Goal: Task Accomplishment & Management: Complete application form

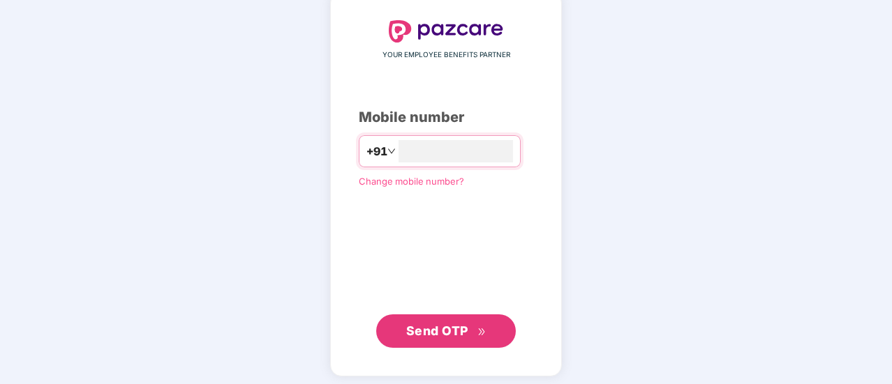
scroll to position [77, 0]
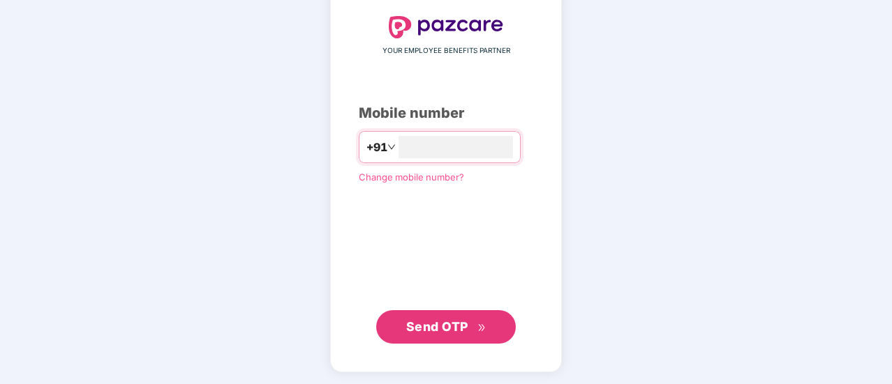
type input "**********"
click at [456, 327] on span "Send OTP" at bounding box center [437, 327] width 62 height 15
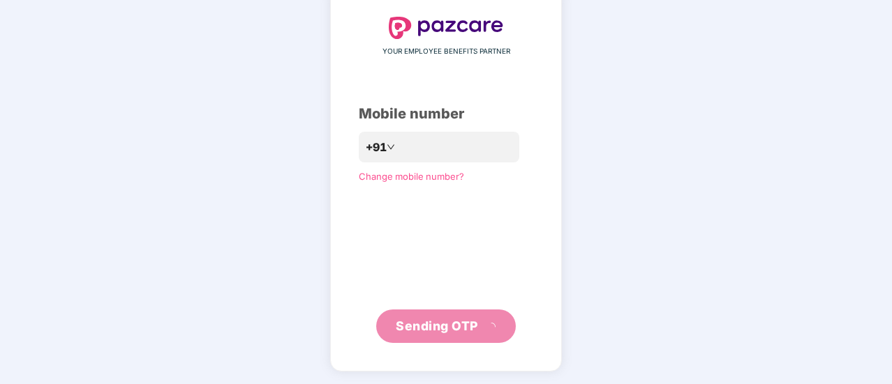
scroll to position [70, 0]
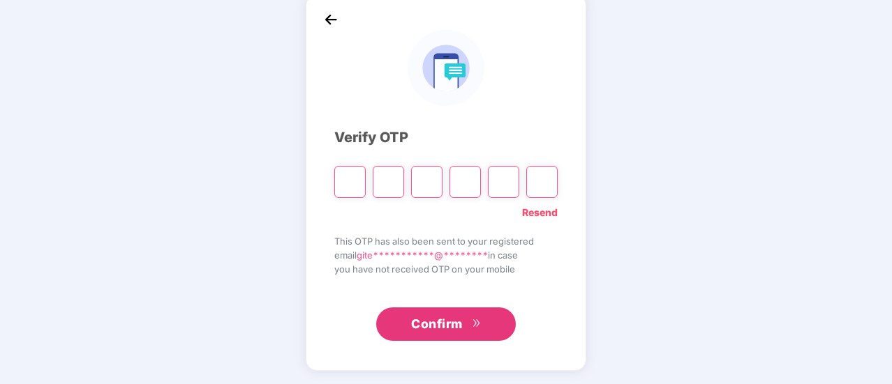
type input "*"
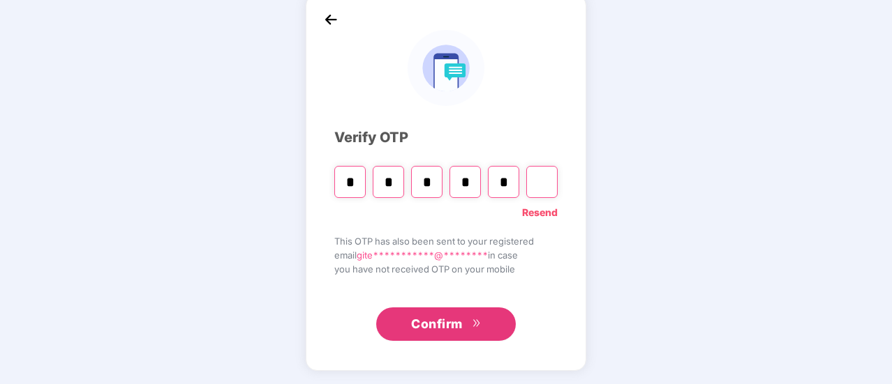
type input "*"
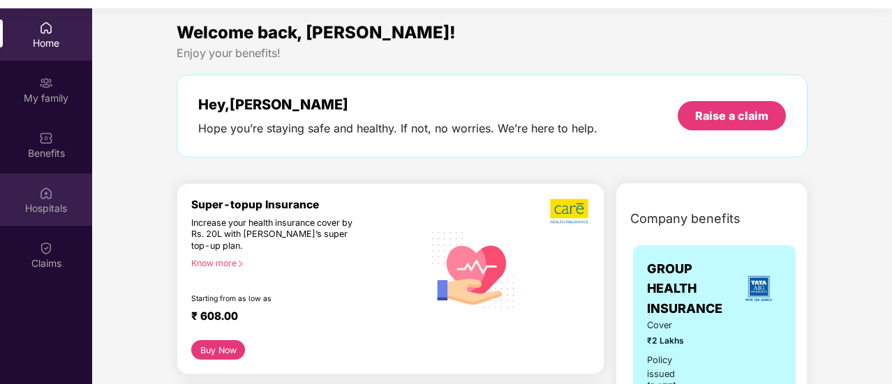
click at [49, 199] on img at bounding box center [46, 193] width 14 height 14
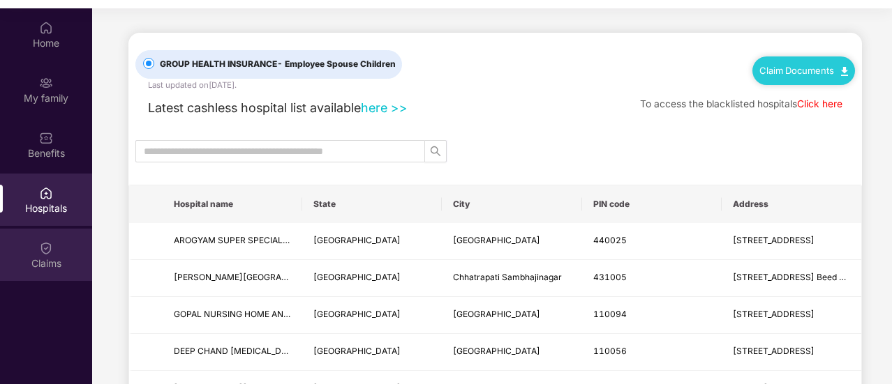
click at [49, 262] on div "Claims" at bounding box center [46, 264] width 92 height 14
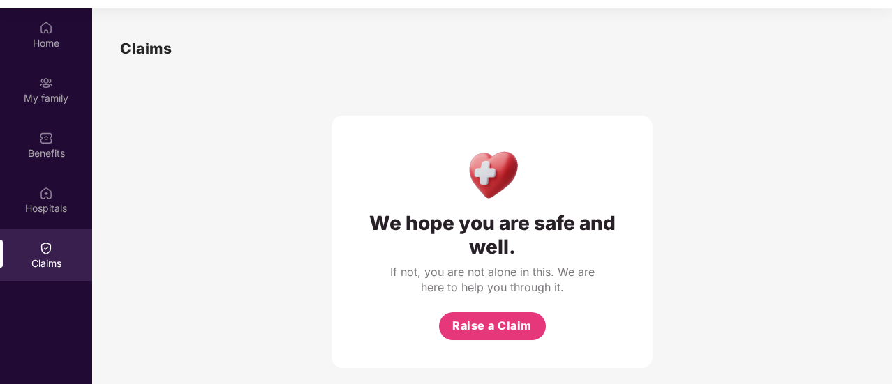
scroll to position [14, 0]
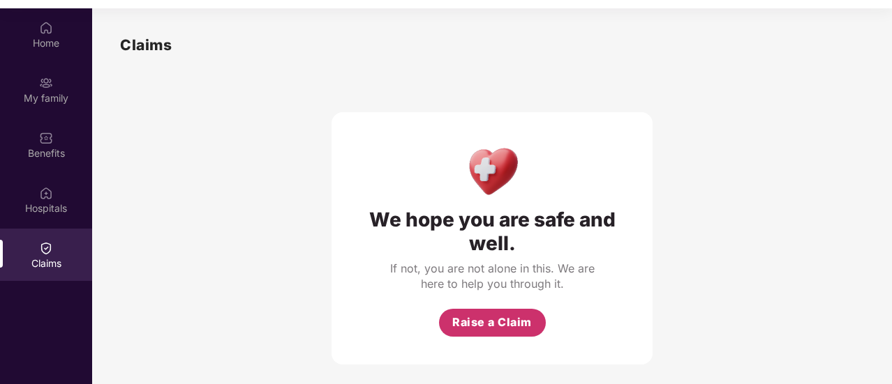
click at [490, 330] on span "Raise a Claim" at bounding box center [492, 322] width 80 height 17
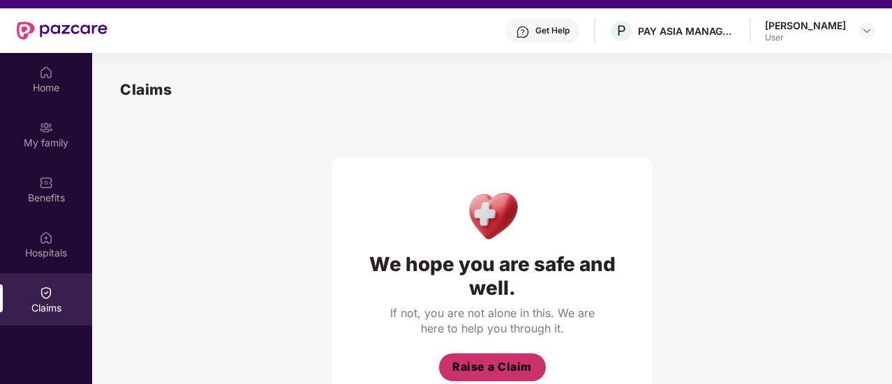
scroll to position [7, 0]
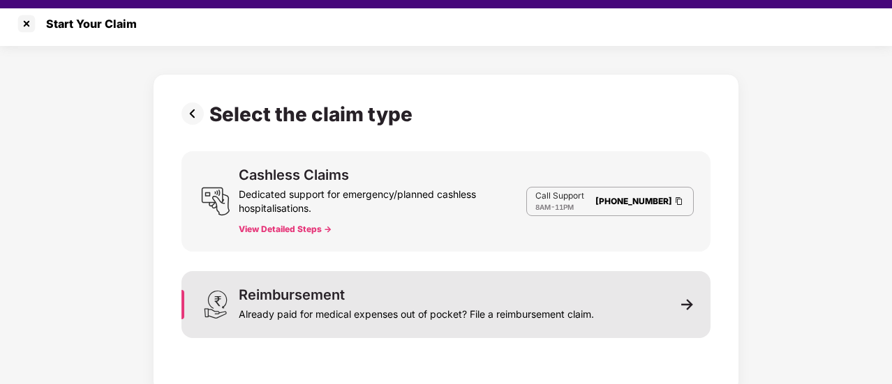
click at [593, 297] on div "Reimbursement Already paid for medical expenses out of pocket? File a reimburse…" at bounding box center [416, 304] width 355 height 33
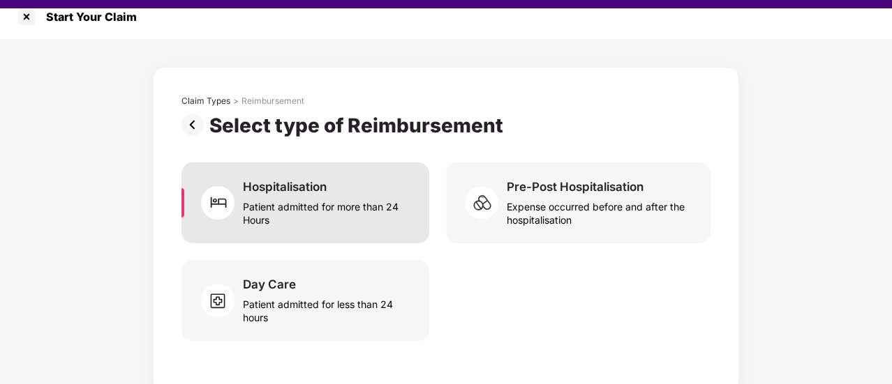
click at [313, 181] on div "Hospitalisation" at bounding box center [285, 186] width 84 height 15
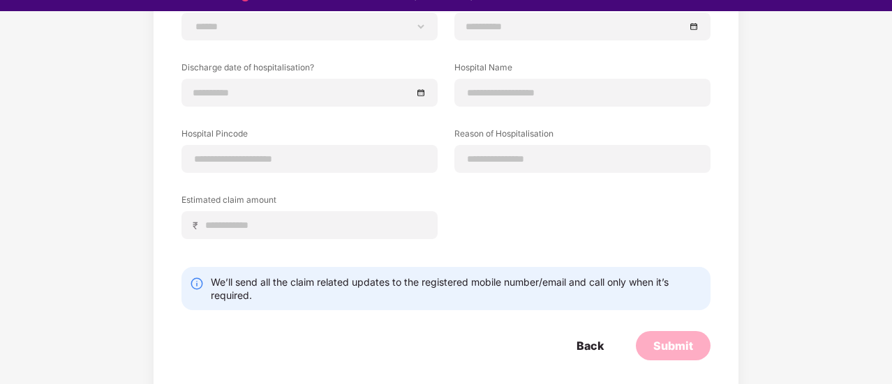
scroll to position [33, 0]
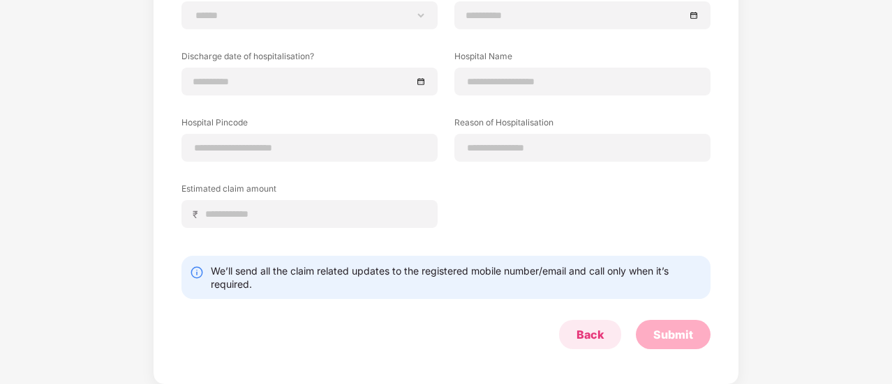
click at [589, 335] on div "Back" at bounding box center [589, 334] width 27 height 15
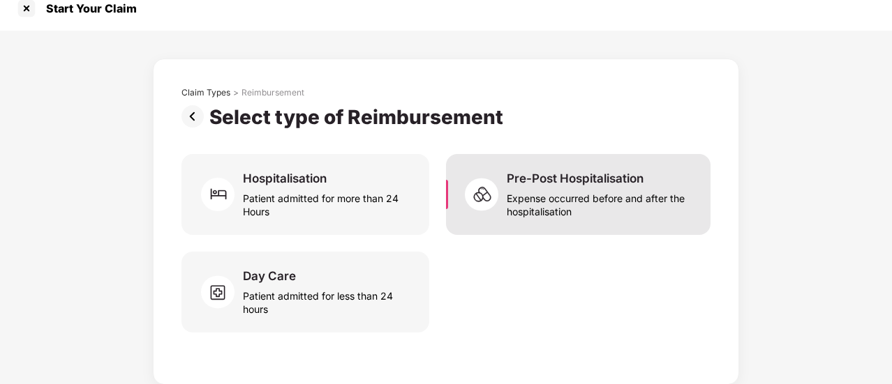
click at [574, 188] on div "Expense occurred before and after the hospitalisation" at bounding box center [599, 202] width 187 height 32
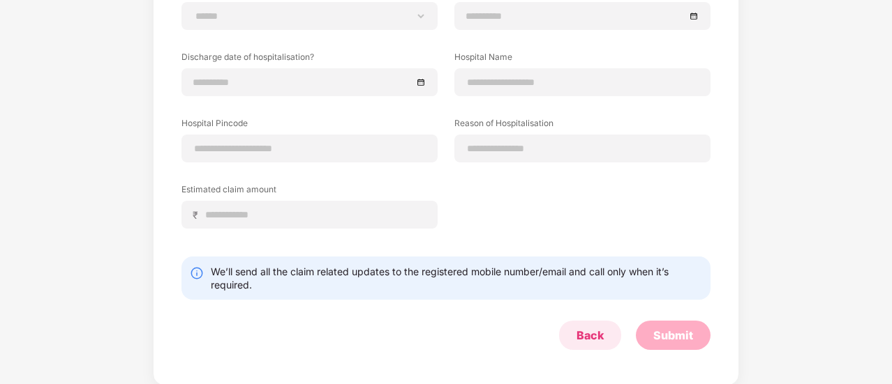
click at [602, 340] on div "Back" at bounding box center [589, 335] width 27 height 15
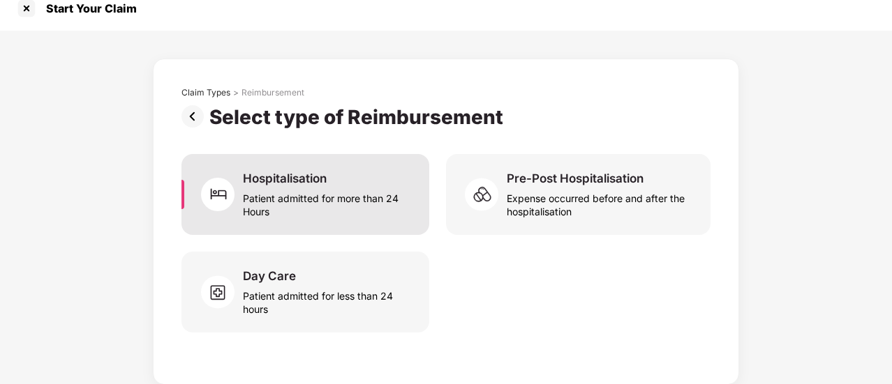
click at [352, 202] on div "Patient admitted for more than 24 Hours" at bounding box center [328, 202] width 170 height 32
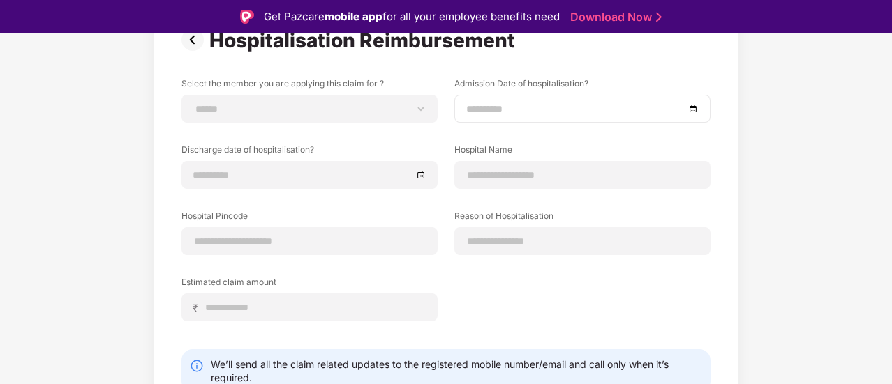
scroll to position [184, 0]
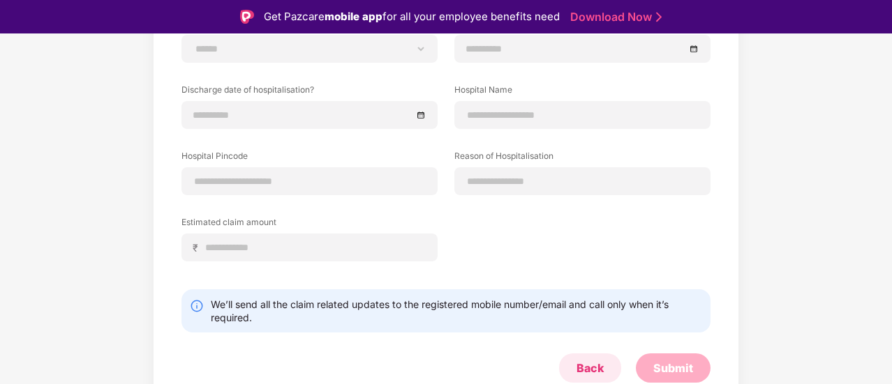
click at [571, 363] on div "Back" at bounding box center [590, 368] width 62 height 29
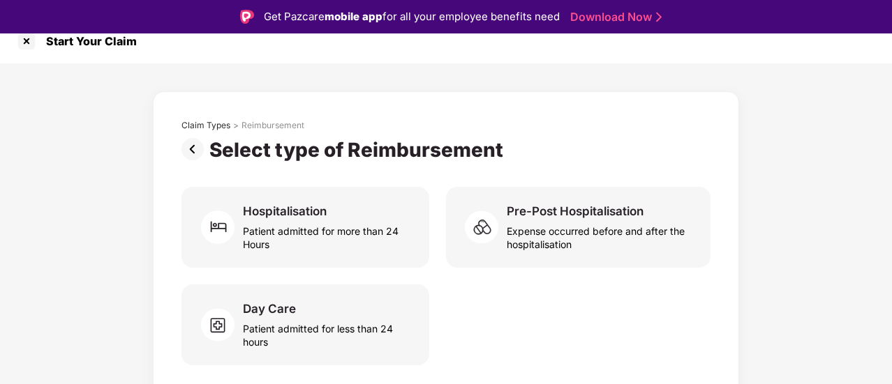
scroll to position [14, 0]
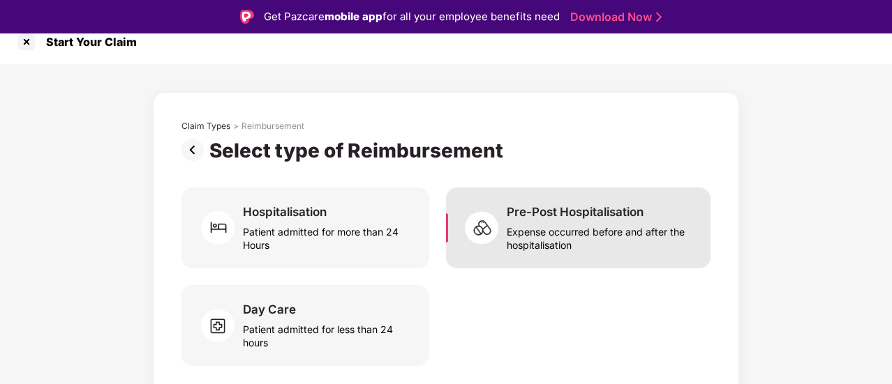
click at [533, 221] on div "Expense occurred before and after the hospitalisation" at bounding box center [599, 236] width 187 height 32
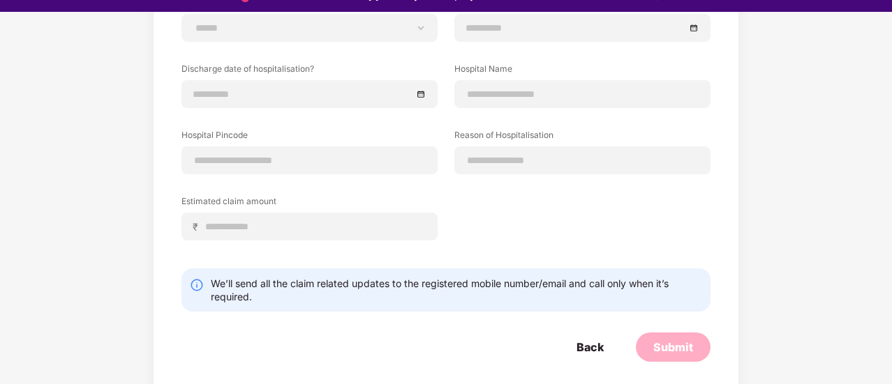
scroll to position [33, 0]
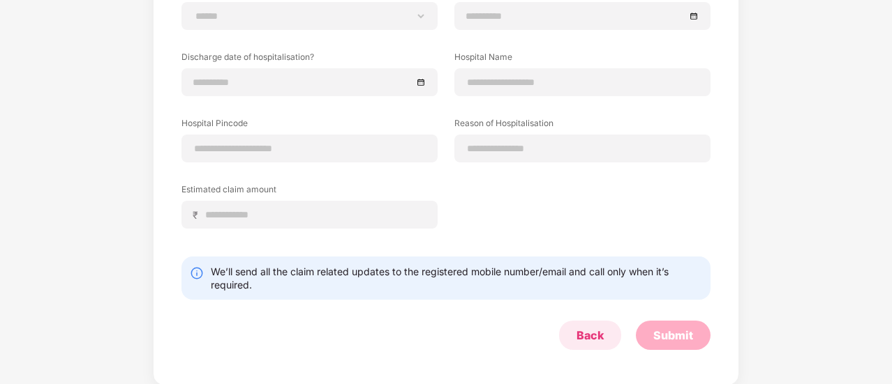
click at [587, 329] on div "Back" at bounding box center [589, 335] width 27 height 15
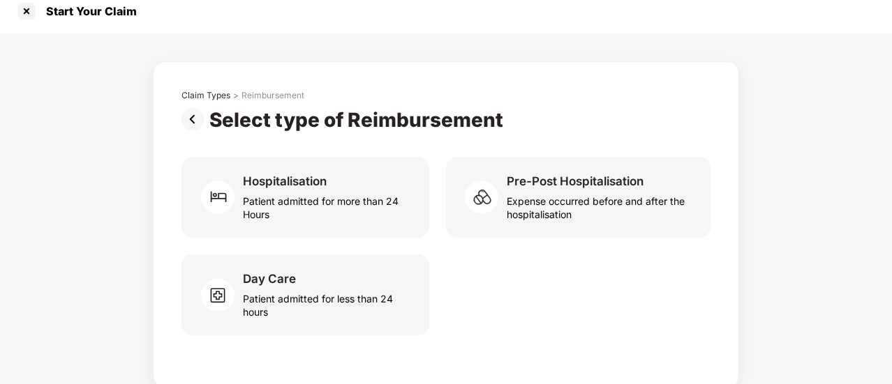
scroll to position [14, 0]
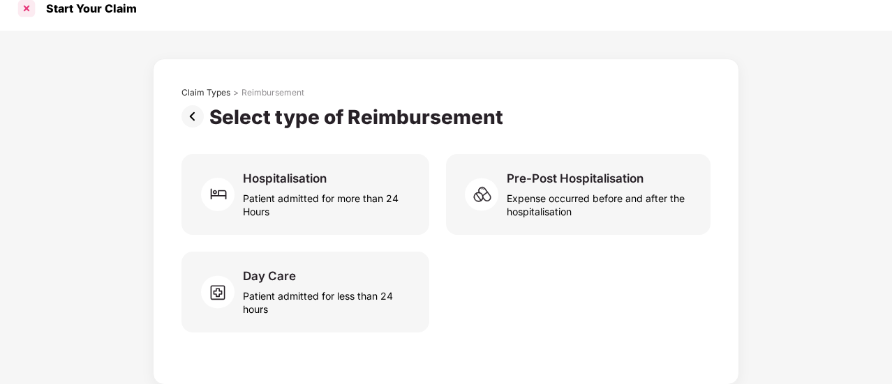
click at [24, 8] on div at bounding box center [26, 8] width 22 height 22
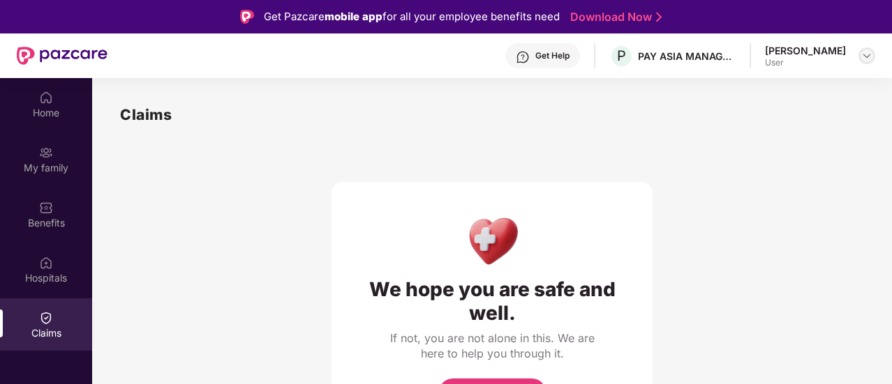
click at [871, 57] on img at bounding box center [866, 55] width 11 height 11
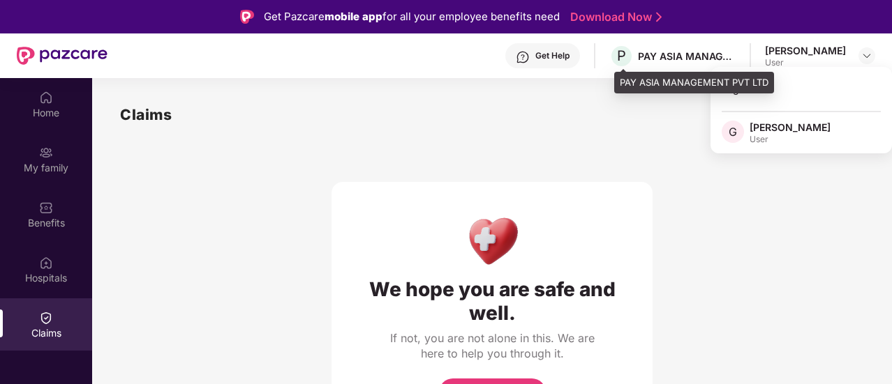
click at [684, 59] on div "PAY ASIA MANAGEMENT PVT LTD" at bounding box center [687, 56] width 98 height 13
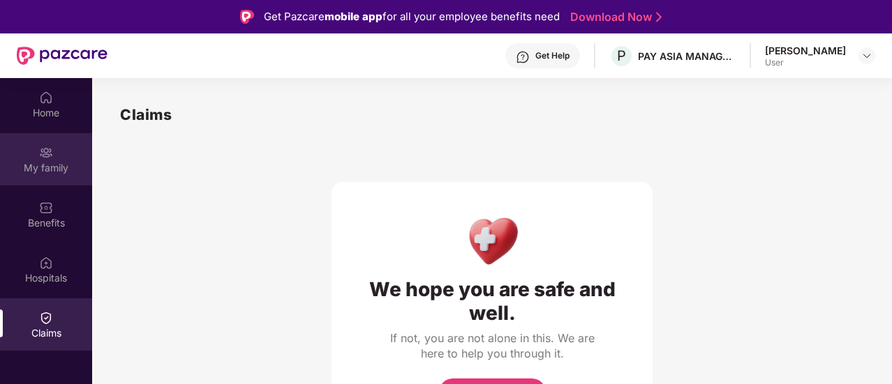
click at [56, 170] on div "My family" at bounding box center [46, 168] width 92 height 14
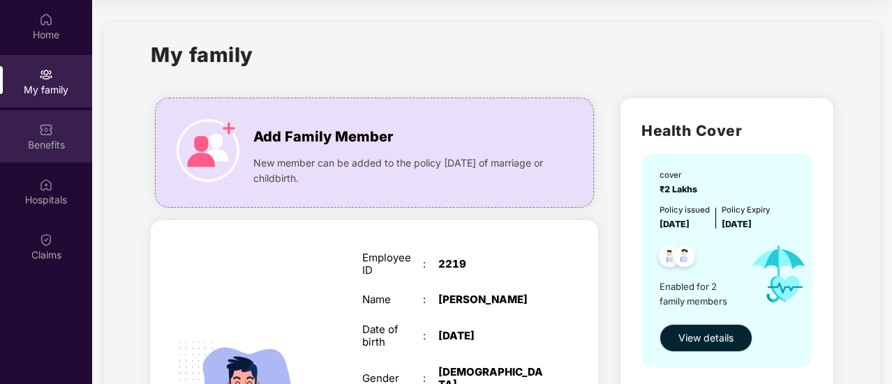
click at [54, 153] on div "Benefits" at bounding box center [46, 136] width 92 height 52
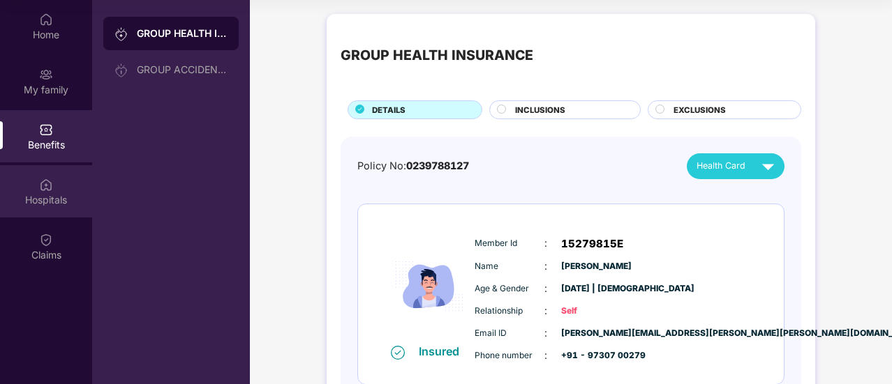
click at [50, 188] on img at bounding box center [46, 185] width 14 height 14
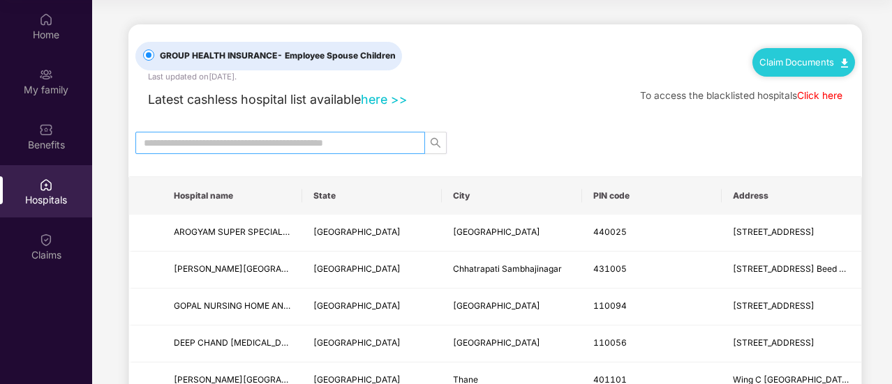
click at [358, 143] on input "text" at bounding box center [275, 142] width 262 height 15
type input "****"
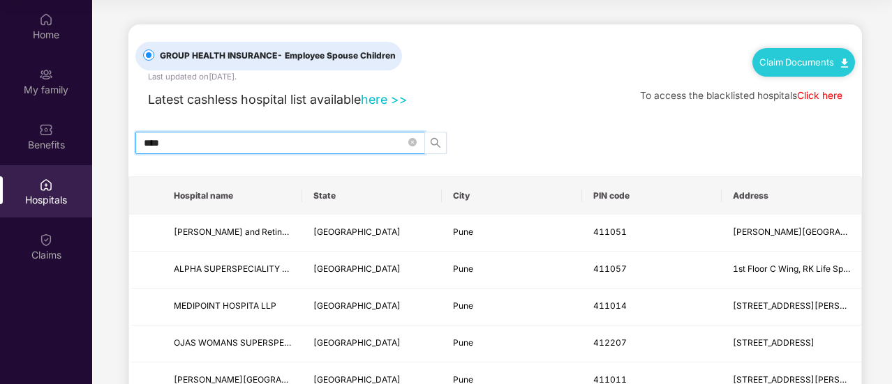
click at [437, 144] on icon "search" at bounding box center [435, 143] width 10 height 10
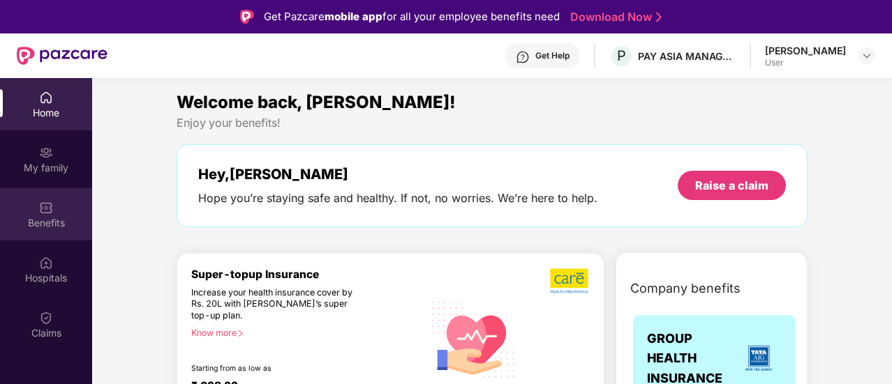
click at [50, 220] on div "Benefits" at bounding box center [46, 223] width 92 height 14
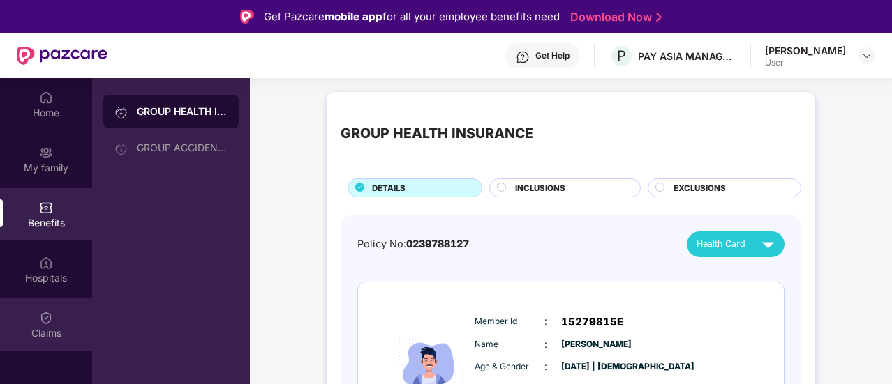
click at [54, 319] on div "Claims" at bounding box center [46, 325] width 92 height 52
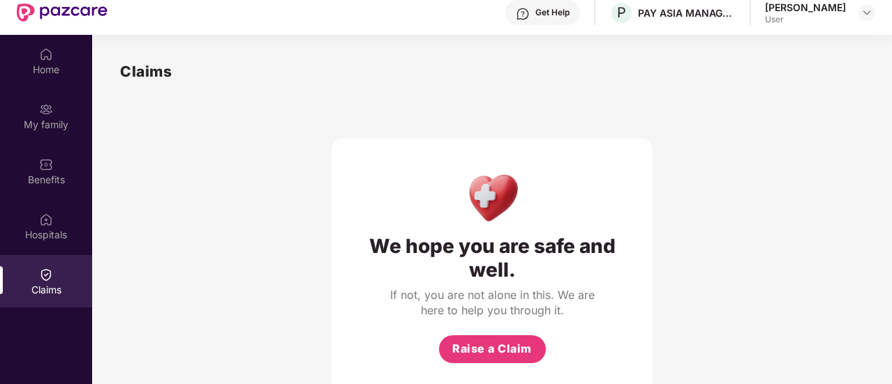
scroll to position [78, 0]
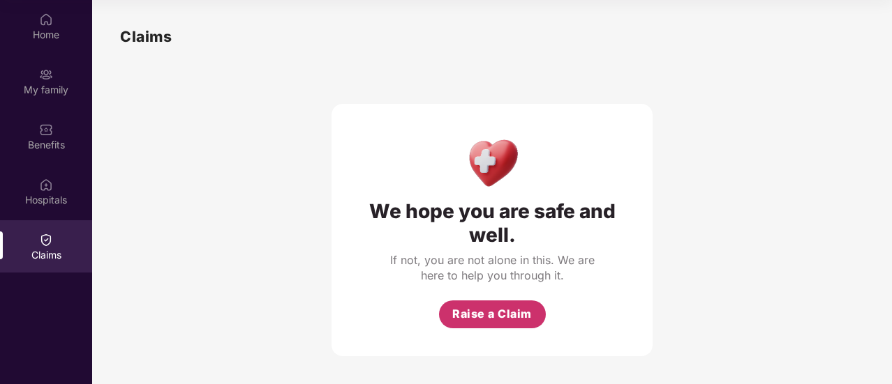
click at [476, 313] on span "Raise a Claim" at bounding box center [492, 314] width 80 height 17
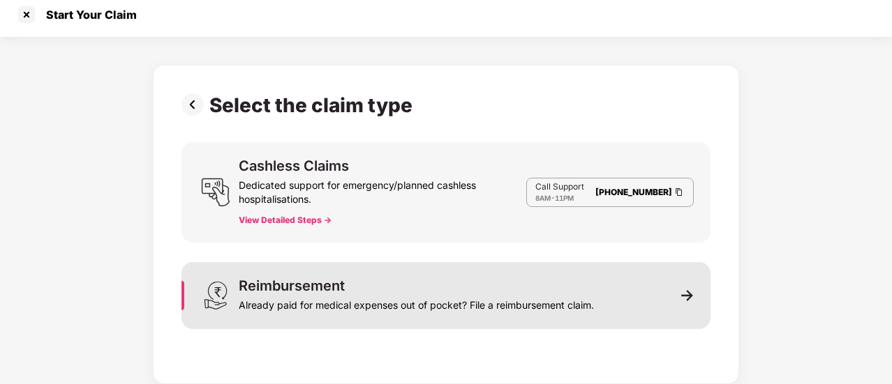
scroll to position [33, 0]
click at [682, 293] on img at bounding box center [687, 296] width 13 height 13
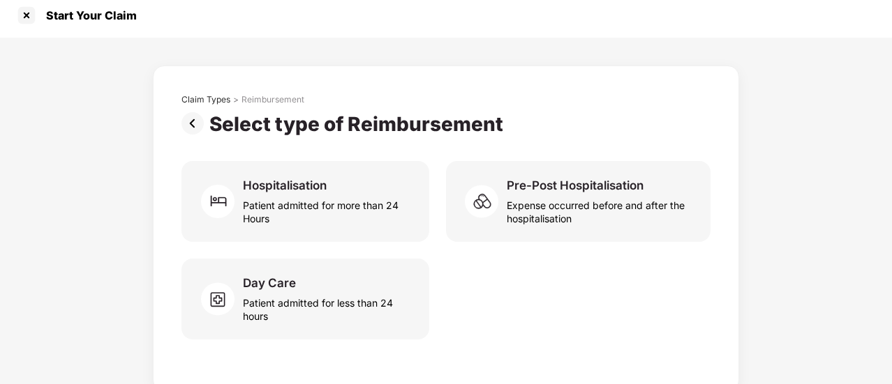
scroll to position [14, 0]
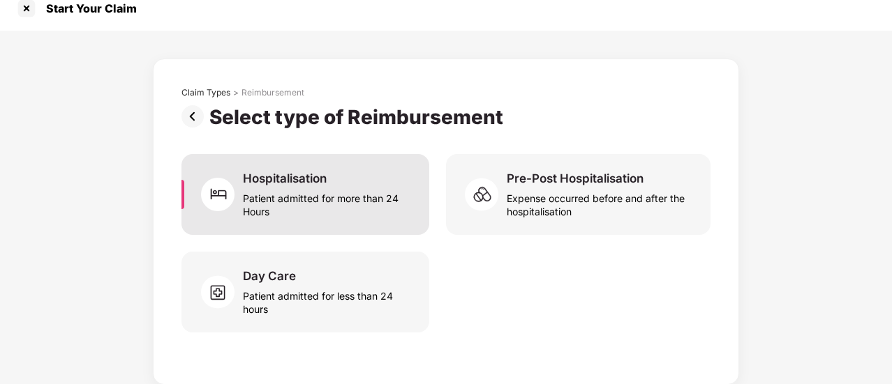
click at [329, 185] on div "Hospitalisation Patient admitted for more than 24 Hours" at bounding box center [328, 194] width 170 height 47
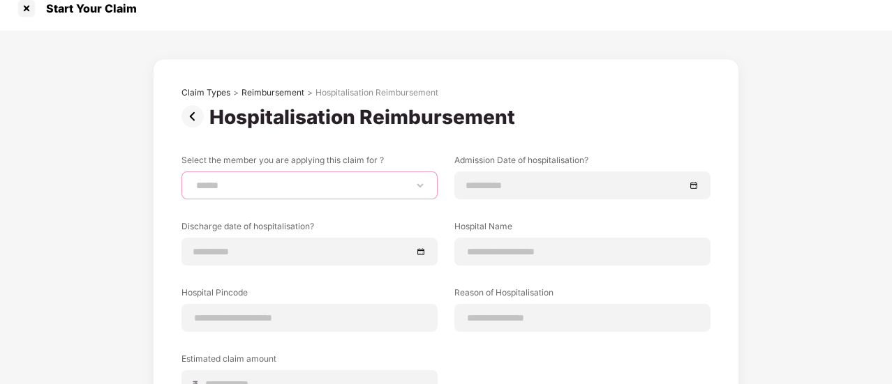
click at [274, 186] on select "**********" at bounding box center [309, 185] width 232 height 11
select select "**********"
click at [193, 180] on select "**********" at bounding box center [309, 185] width 232 height 11
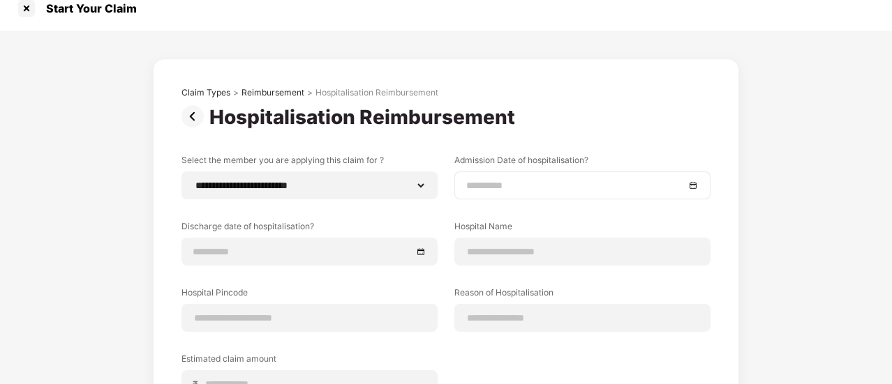
click at [585, 188] on input at bounding box center [575, 185] width 218 height 15
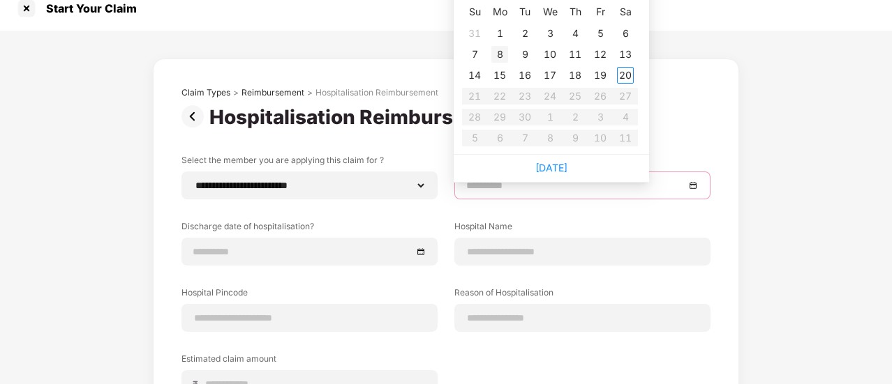
type input "**********"
click at [501, 57] on div "8" at bounding box center [499, 54] width 17 height 17
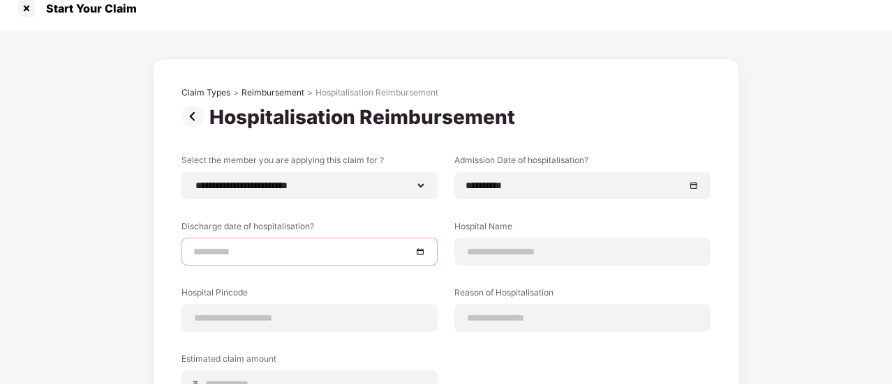
click at [276, 256] on input at bounding box center [302, 251] width 218 height 15
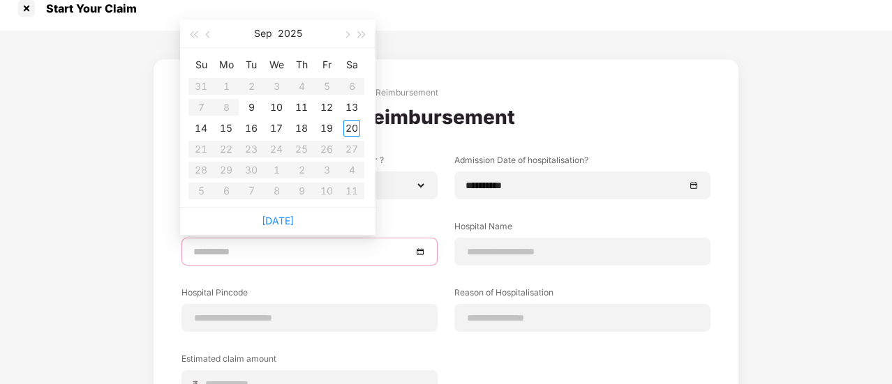
type input "**********"
click at [328, 108] on div "12" at bounding box center [326, 107] width 17 height 17
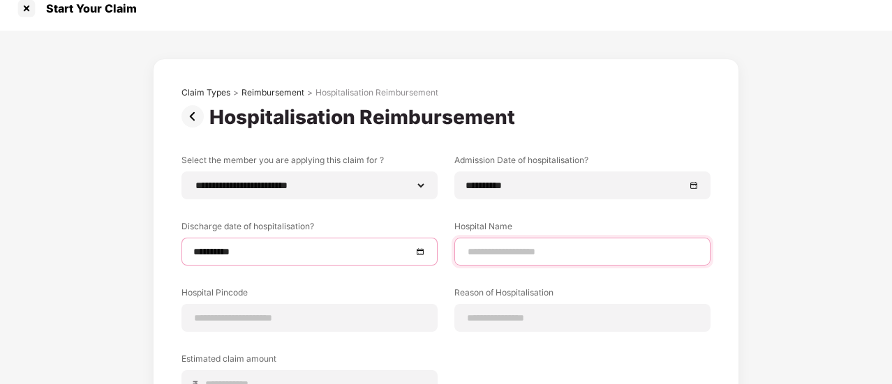
click at [532, 251] on input at bounding box center [582, 252] width 232 height 15
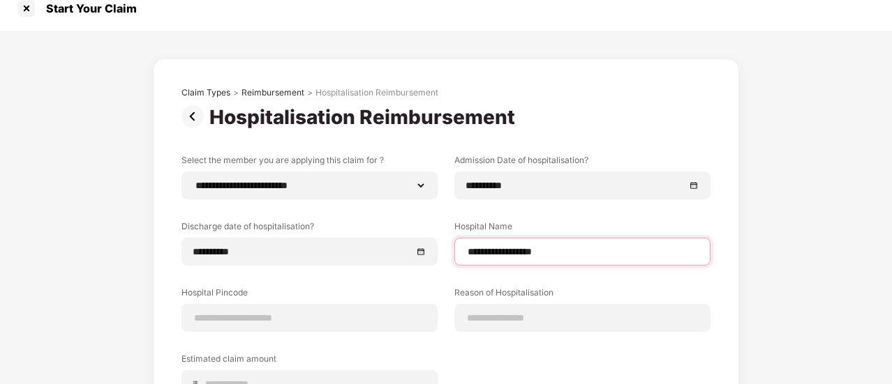
type input "**********"
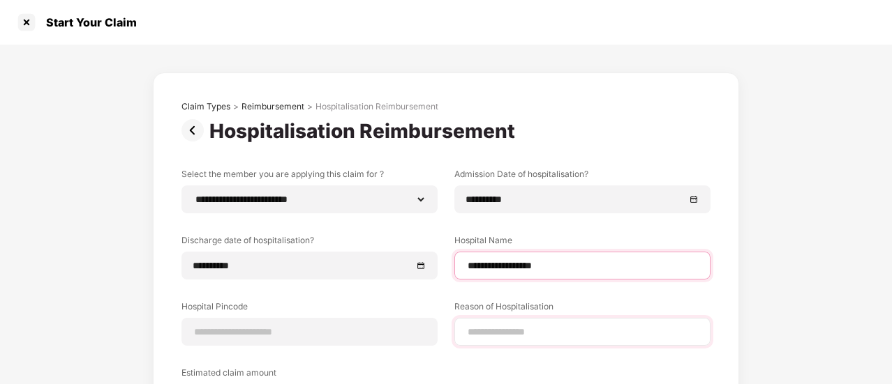
scroll to position [184, 0]
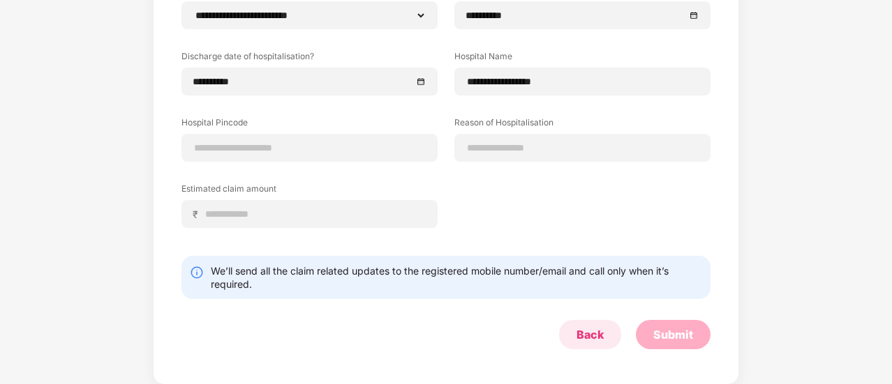
click at [586, 336] on div "Back" at bounding box center [589, 334] width 27 height 15
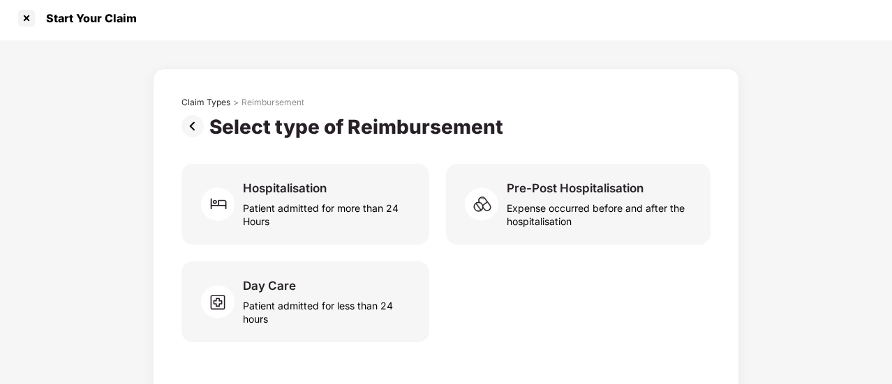
scroll to position [0, 0]
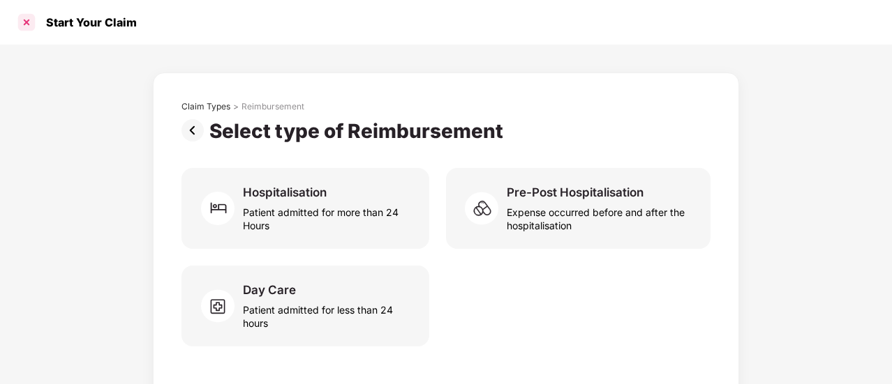
click at [29, 24] on div at bounding box center [26, 22] width 22 height 22
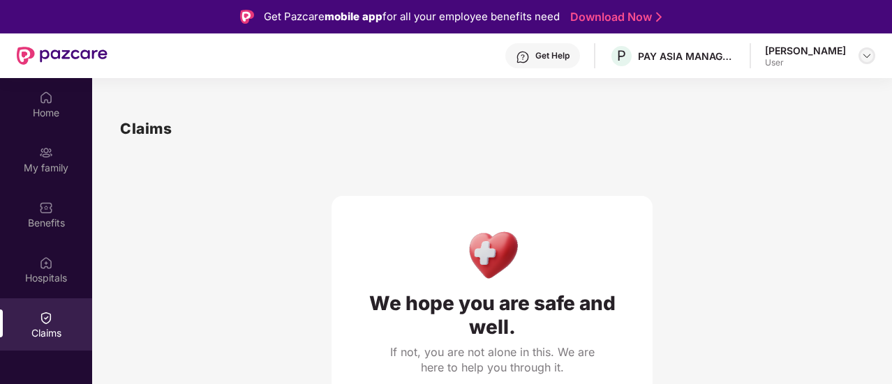
click at [864, 58] on img at bounding box center [866, 55] width 11 height 11
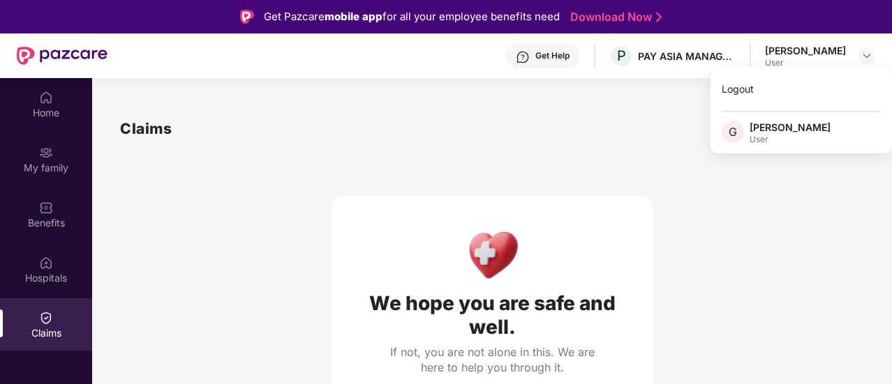
click at [802, 52] on div "[PERSON_NAME]" at bounding box center [805, 50] width 81 height 13
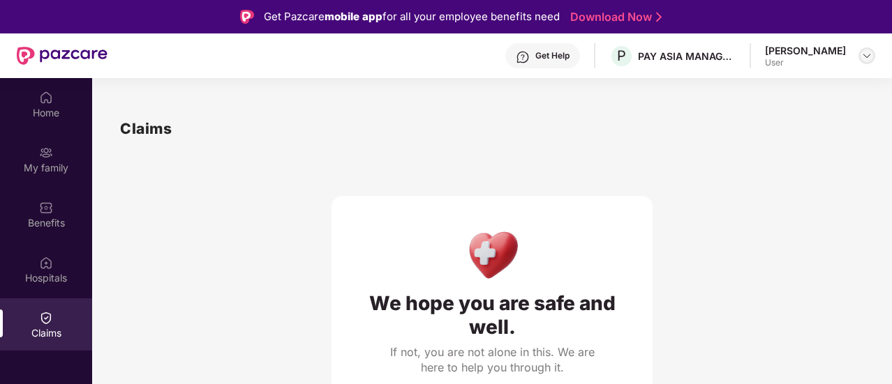
click at [868, 52] on img at bounding box center [866, 55] width 11 height 11
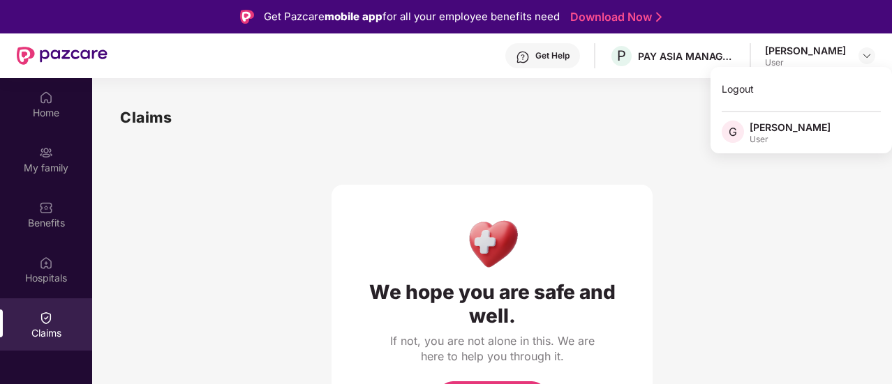
scroll to position [14, 0]
